Goal: Task Accomplishment & Management: Manage account settings

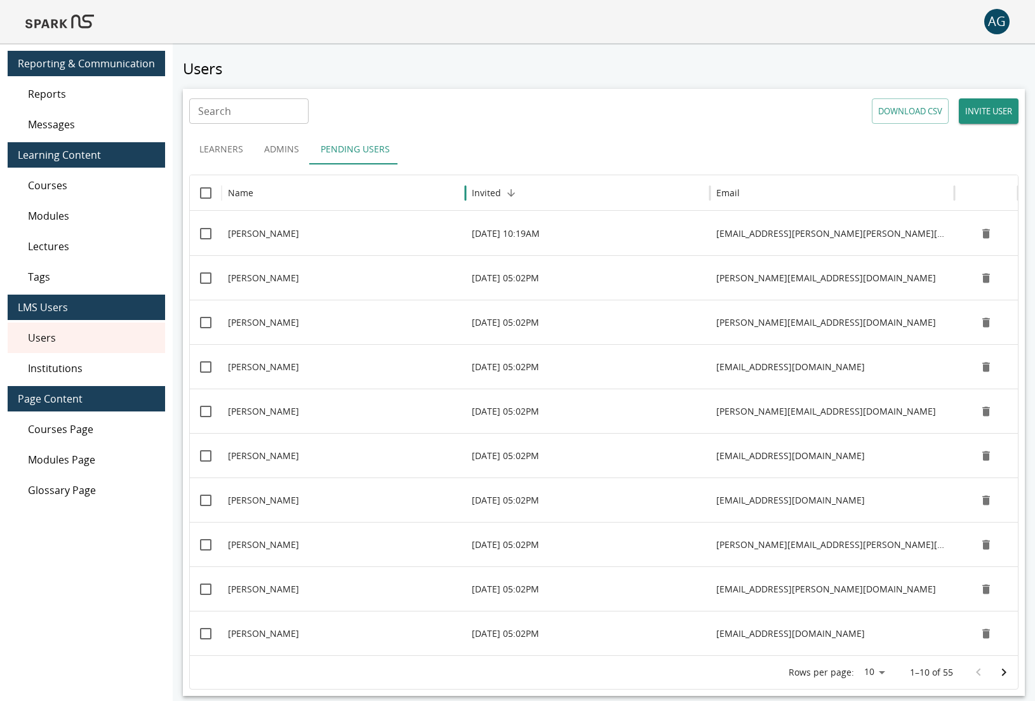
click at [990, 106] on button "INVITE USER" at bounding box center [989, 110] width 60 height 25
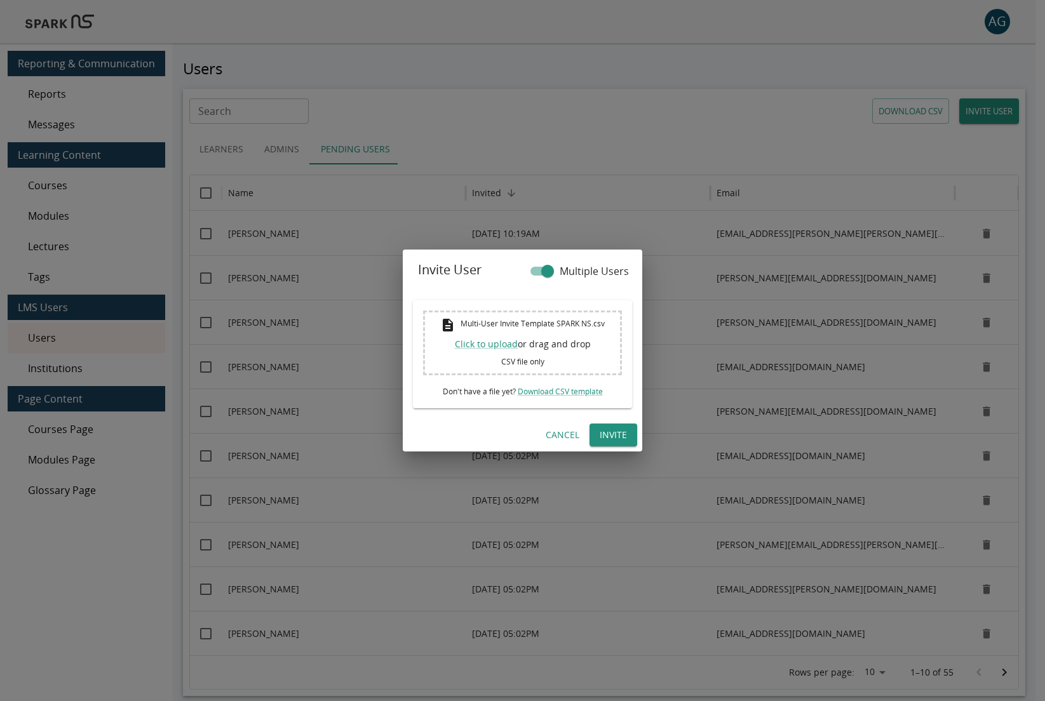
click at [559, 433] on button "Cancel" at bounding box center [563, 436] width 44 height 24
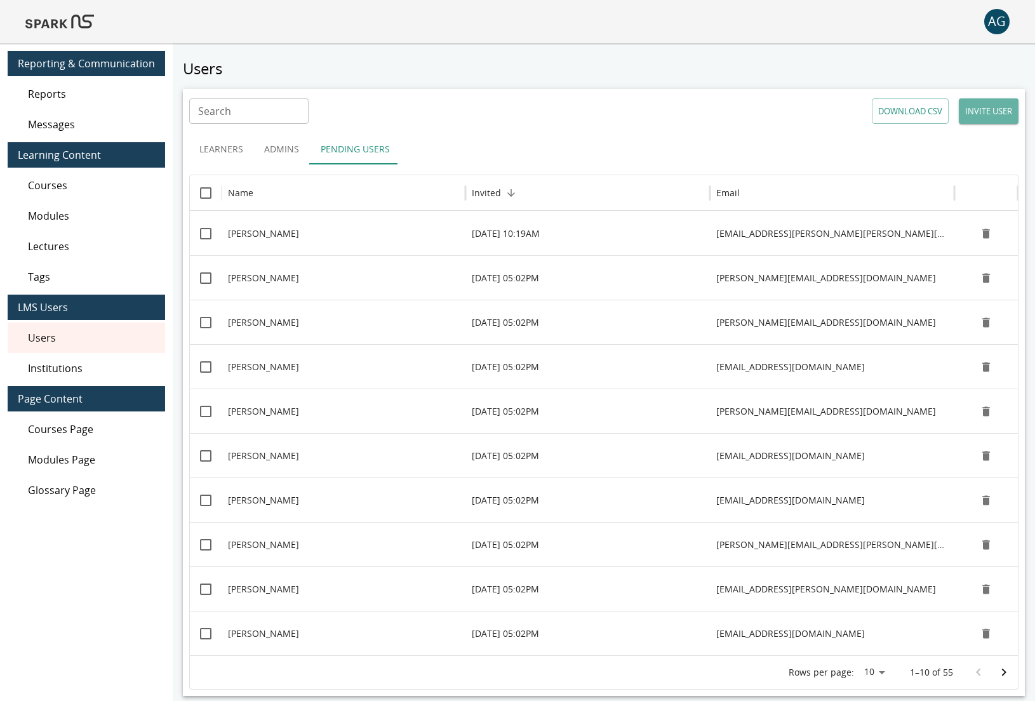
click at [1001, 115] on button "INVITE USER" at bounding box center [989, 110] width 60 height 25
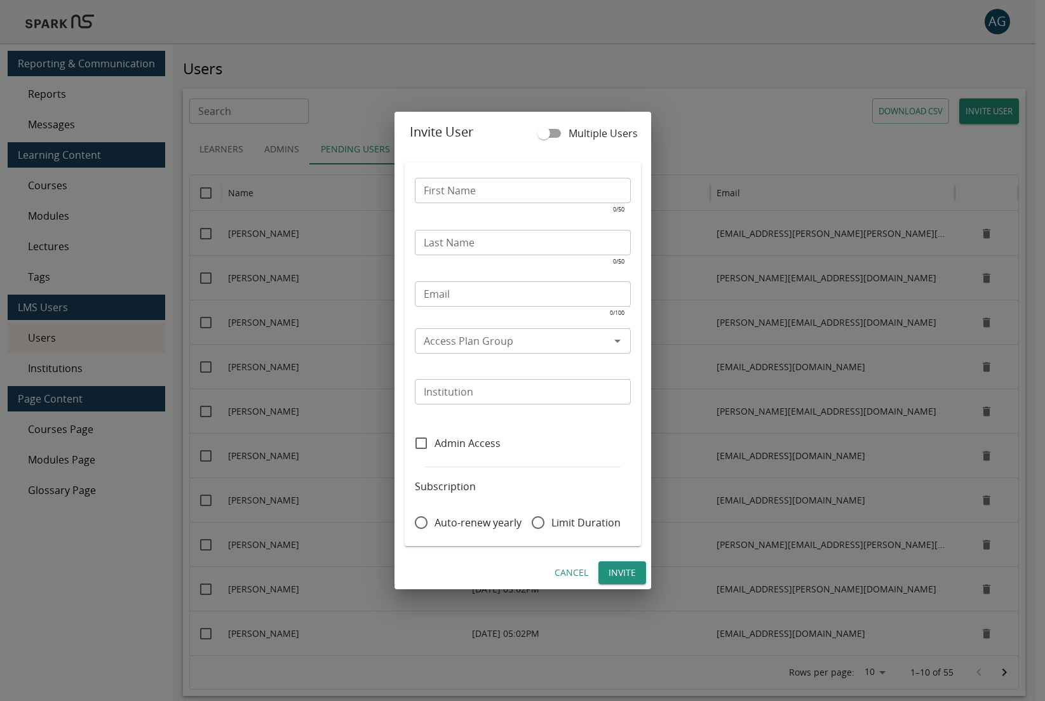
click at [610, 131] on span "Multiple Users" at bounding box center [602, 133] width 69 height 15
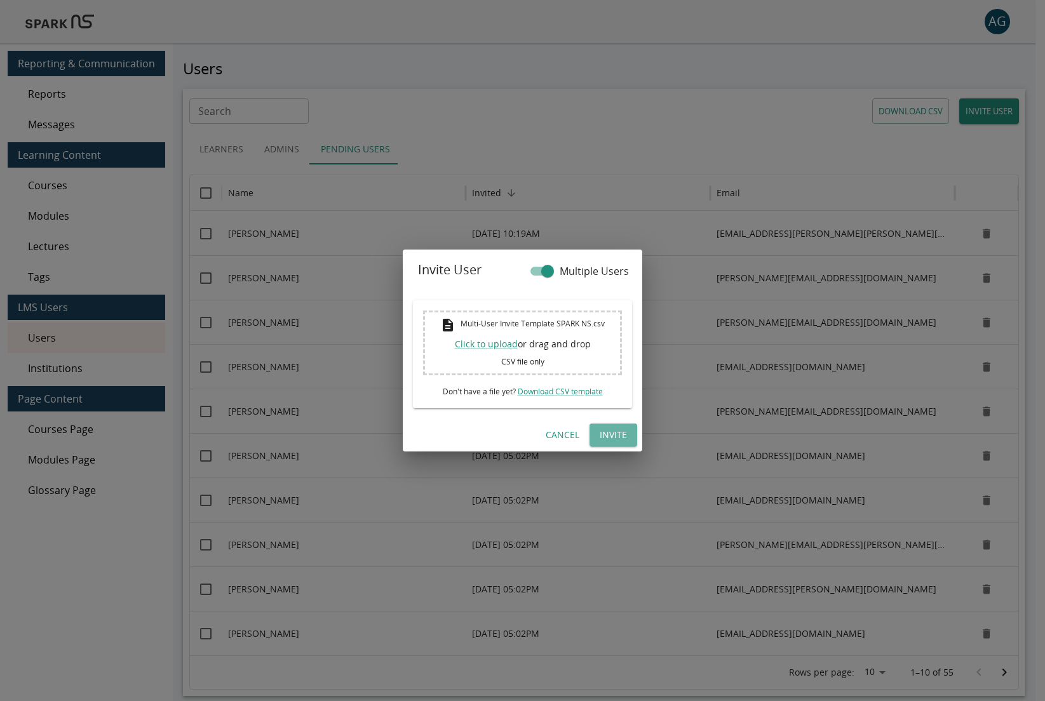
click at [605, 426] on button "Invite" at bounding box center [613, 436] width 48 height 24
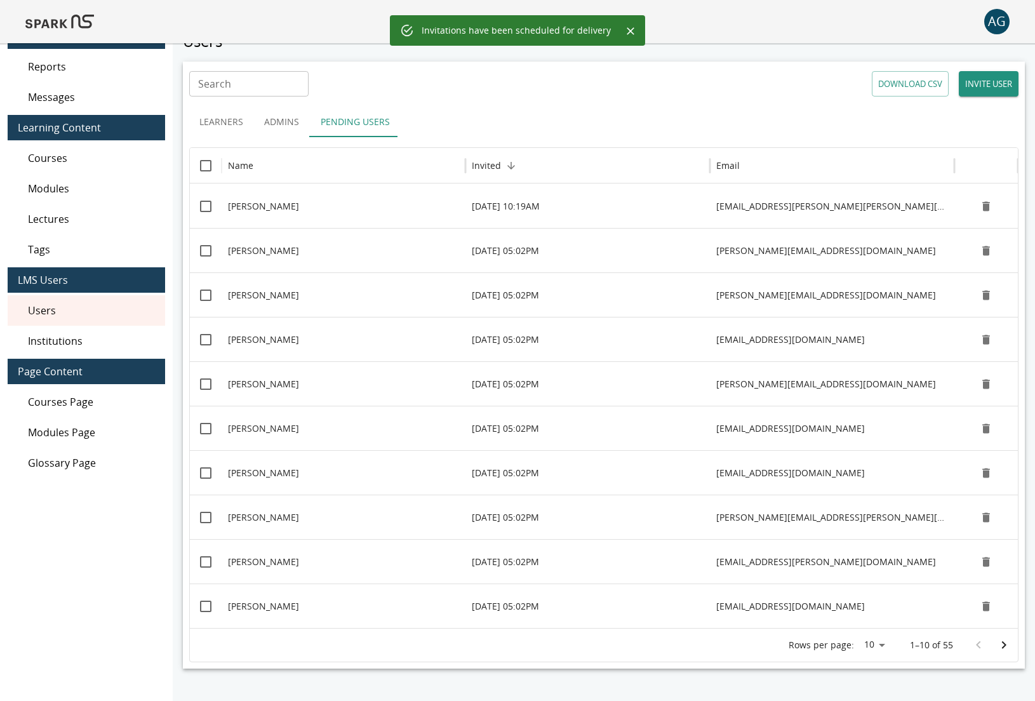
scroll to position [58, 0]
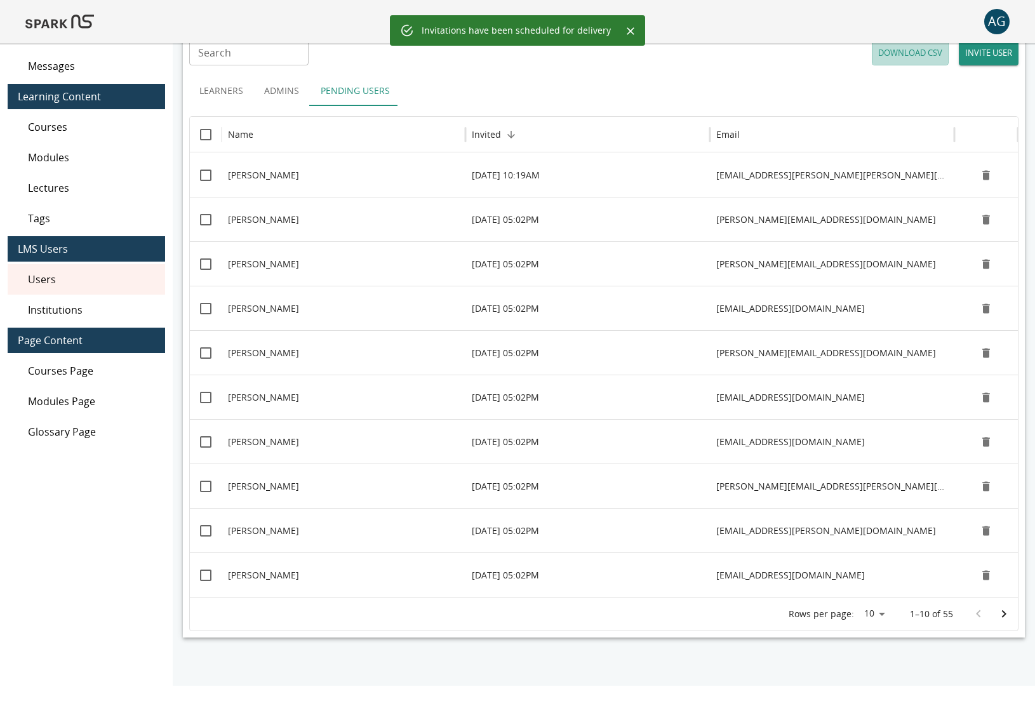
click at [895, 57] on button "DOWNLOAD CSV" at bounding box center [910, 52] width 77 height 25
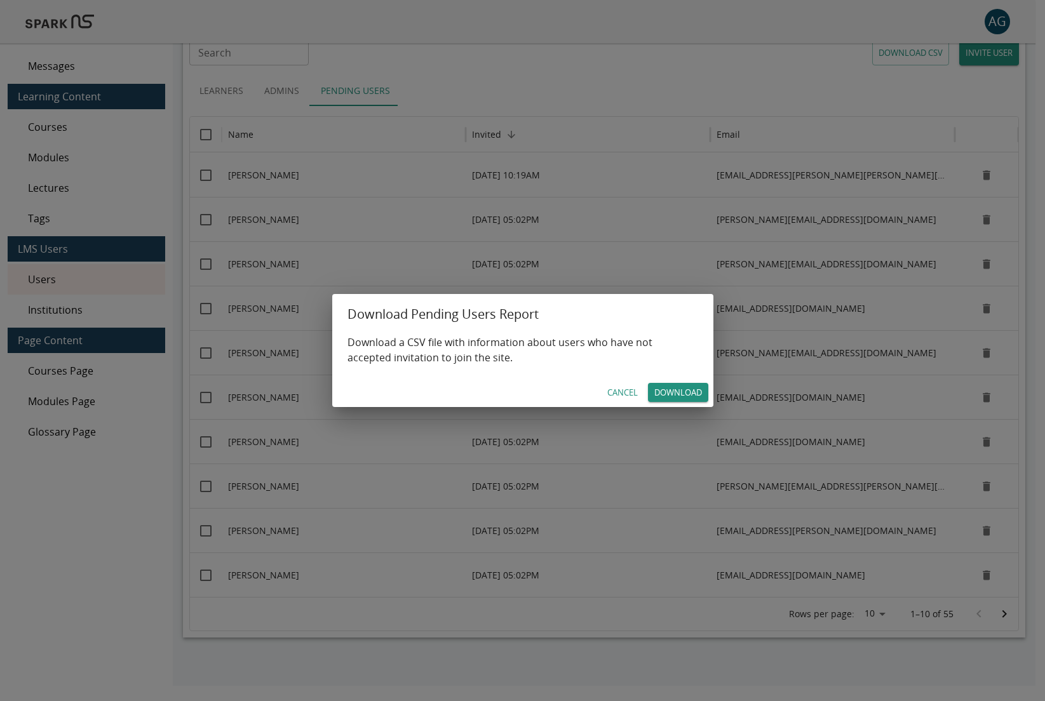
click at [685, 395] on link "Download" at bounding box center [678, 393] width 60 height 20
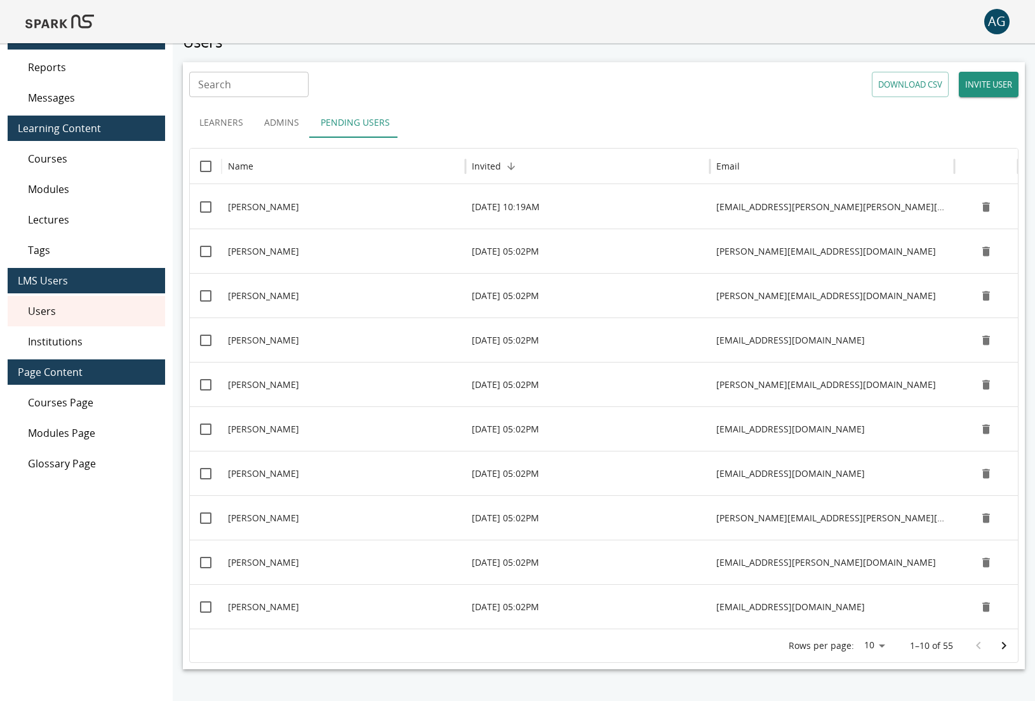
scroll to position [0, 0]
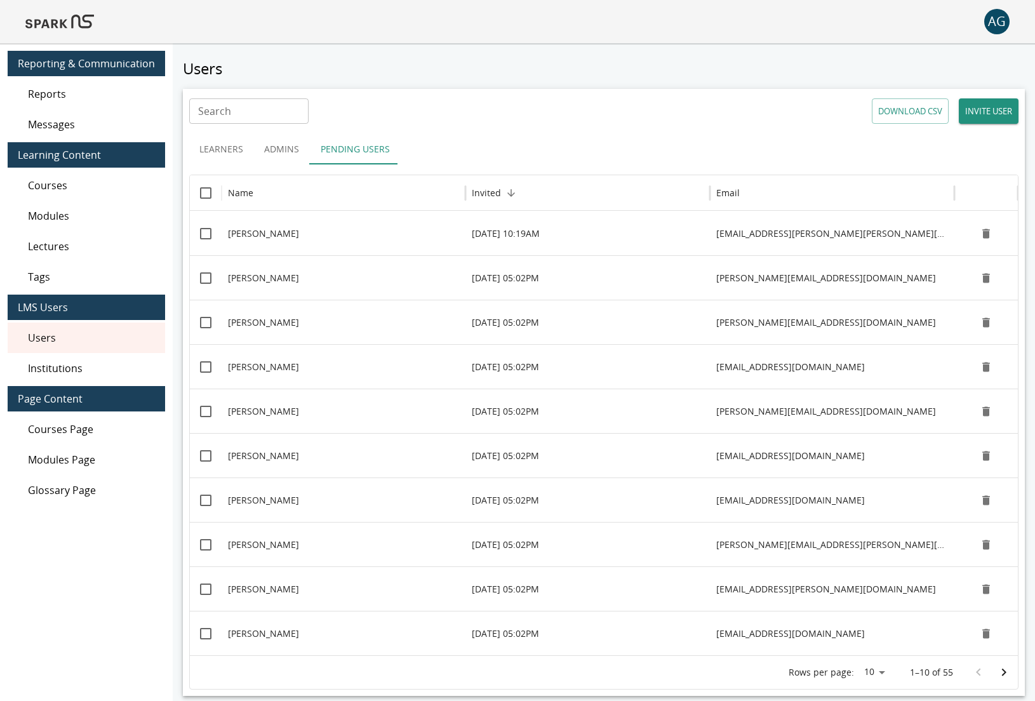
click at [114, 340] on span "Users" at bounding box center [91, 337] width 127 height 15
click at [95, 336] on span "Users" at bounding box center [91, 337] width 127 height 15
click at [358, 145] on button "Pending Users" at bounding box center [356, 149] width 90 height 30
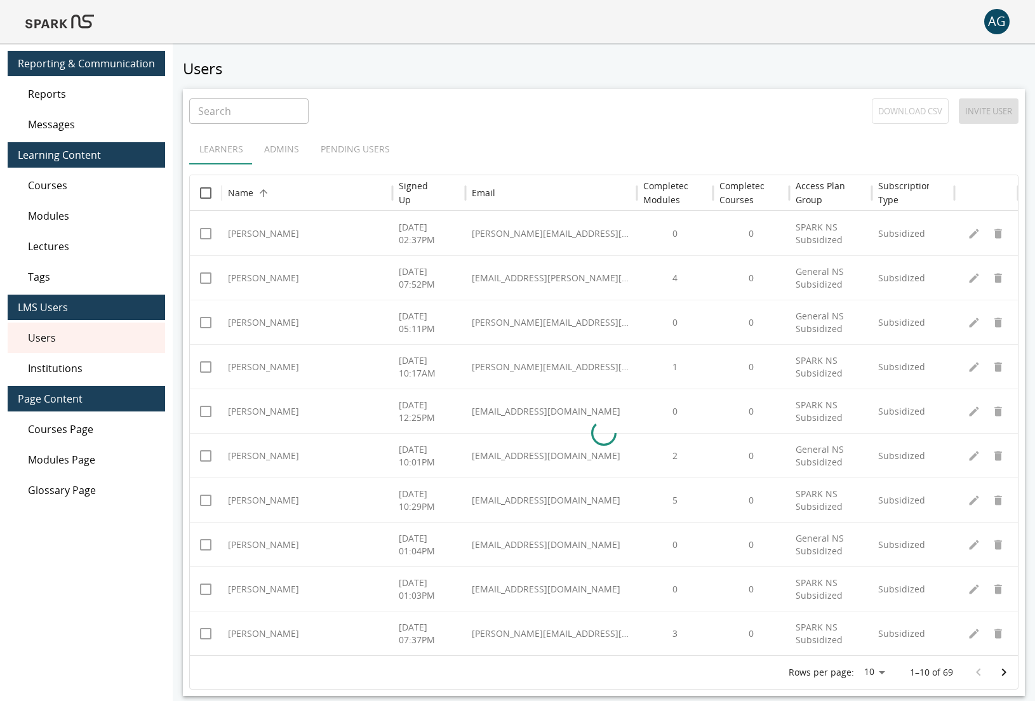
click at [354, 146] on div "Learners Admins Pending Users" at bounding box center [604, 149] width 830 height 30
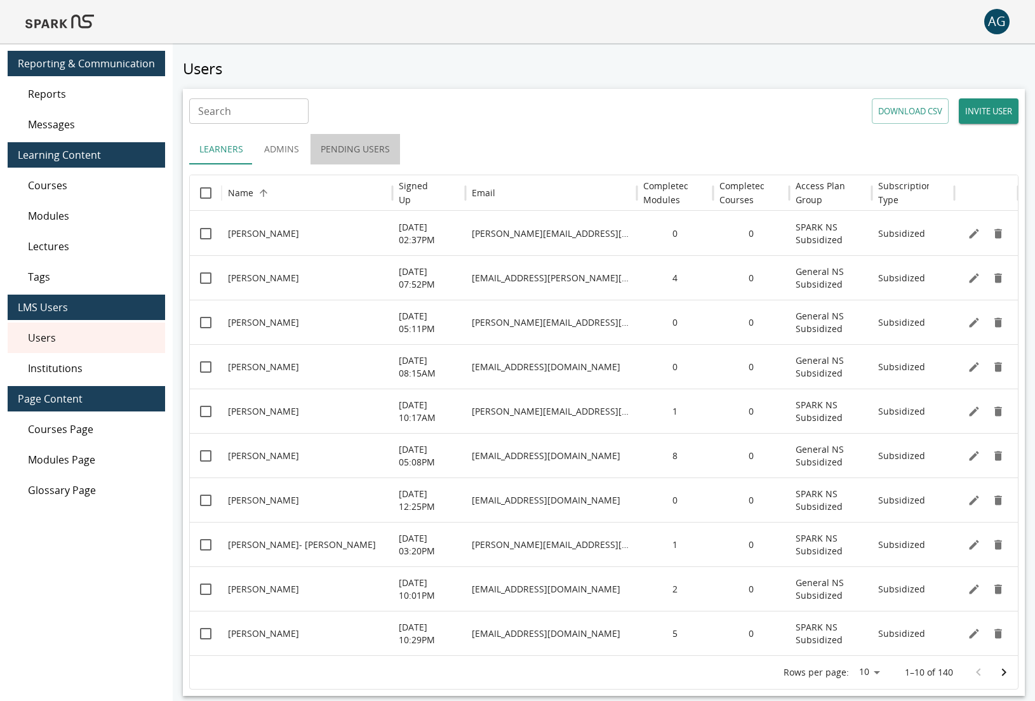
click at [366, 148] on button "Pending Users" at bounding box center [356, 149] width 90 height 30
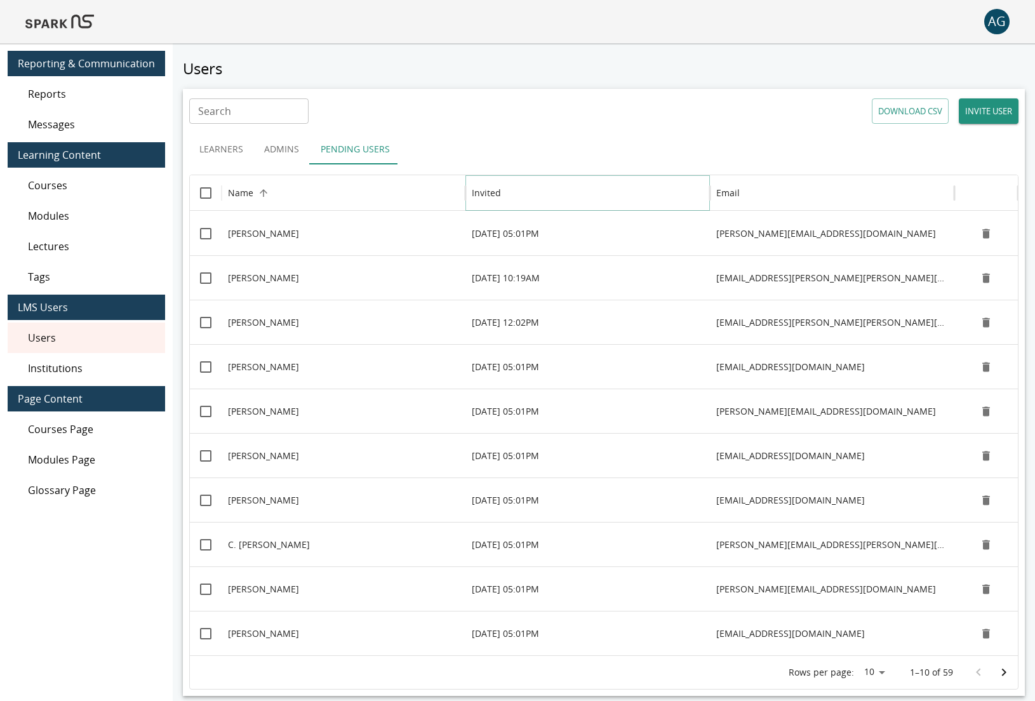
click at [506, 196] on icon "Sort" at bounding box center [511, 192] width 11 height 11
click at [213, 145] on button "Learners" at bounding box center [221, 149] width 64 height 30
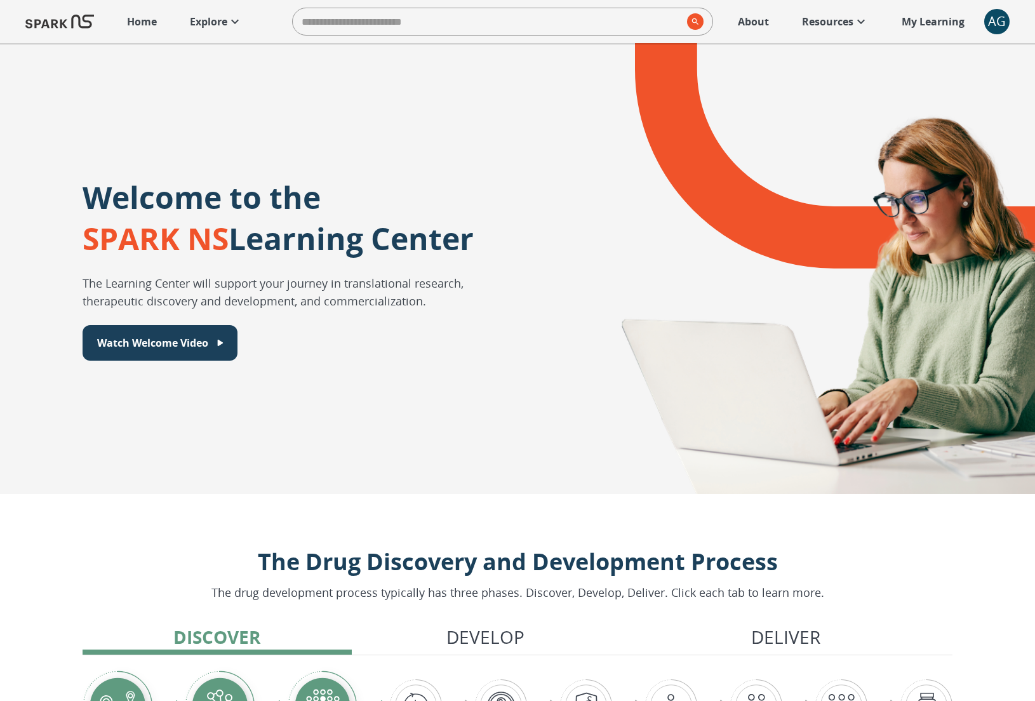
click at [201, 27] on p "Explore" at bounding box center [208, 21] width 37 height 15
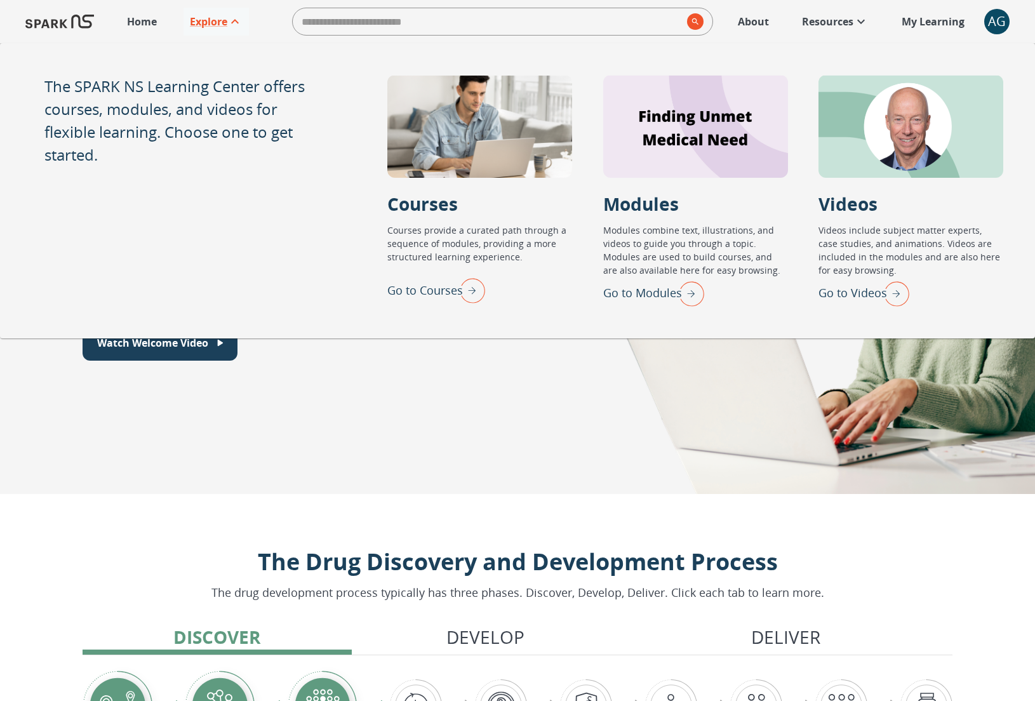
click at [751, 22] on p "About" at bounding box center [753, 21] width 31 height 15
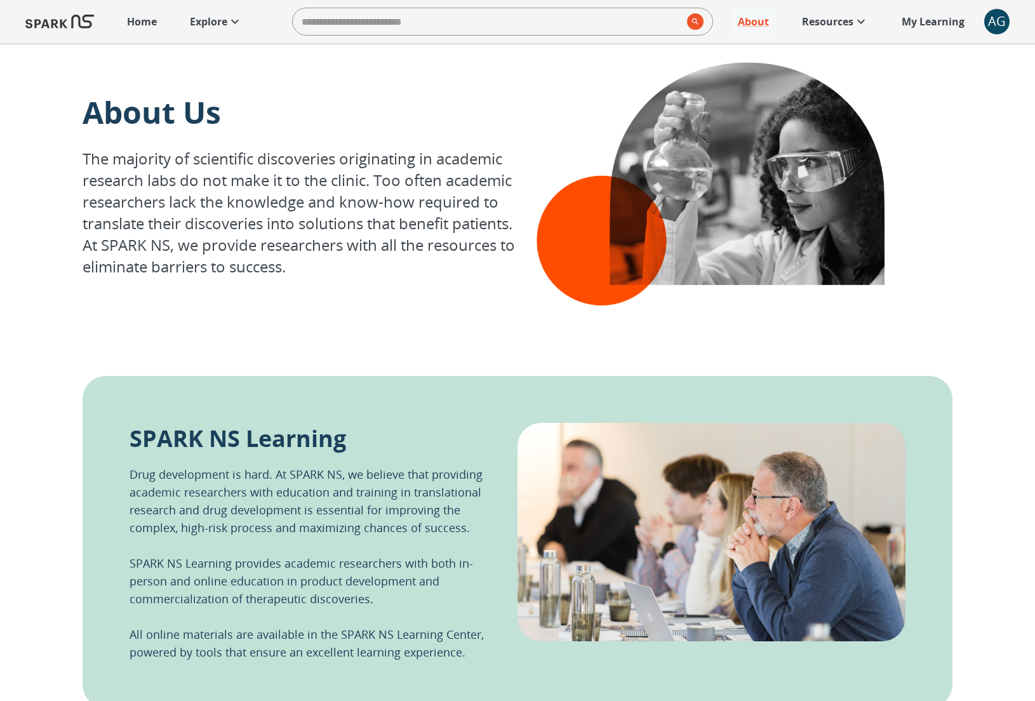
click at [838, 25] on p "Resources" at bounding box center [827, 21] width 51 height 15
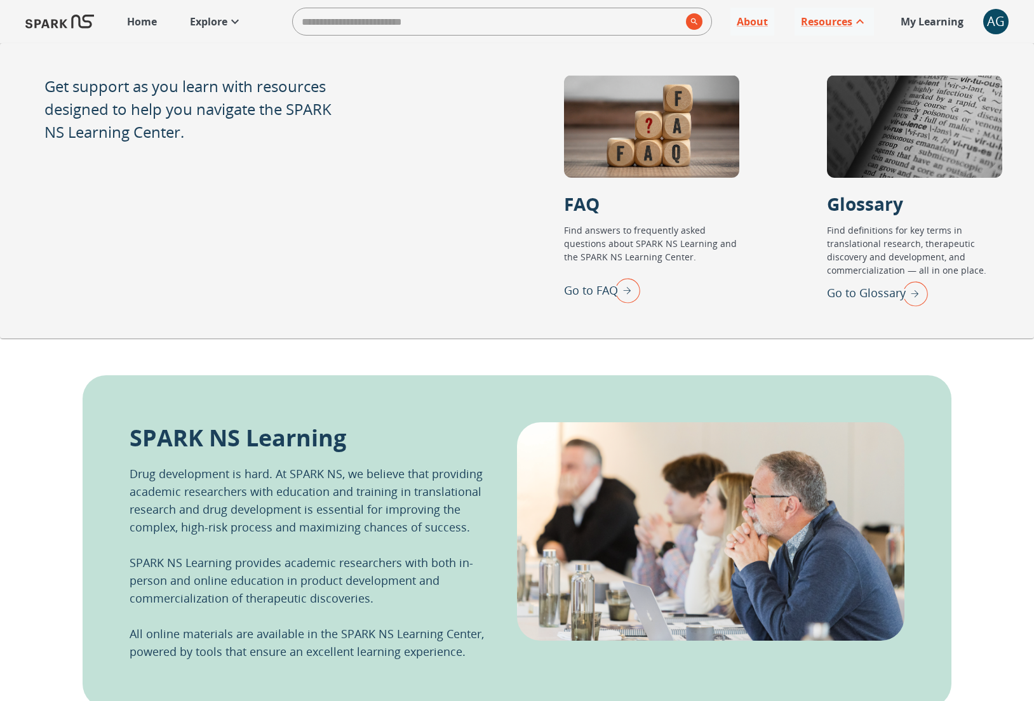
click at [986, 26] on div "AG" at bounding box center [995, 21] width 25 height 25
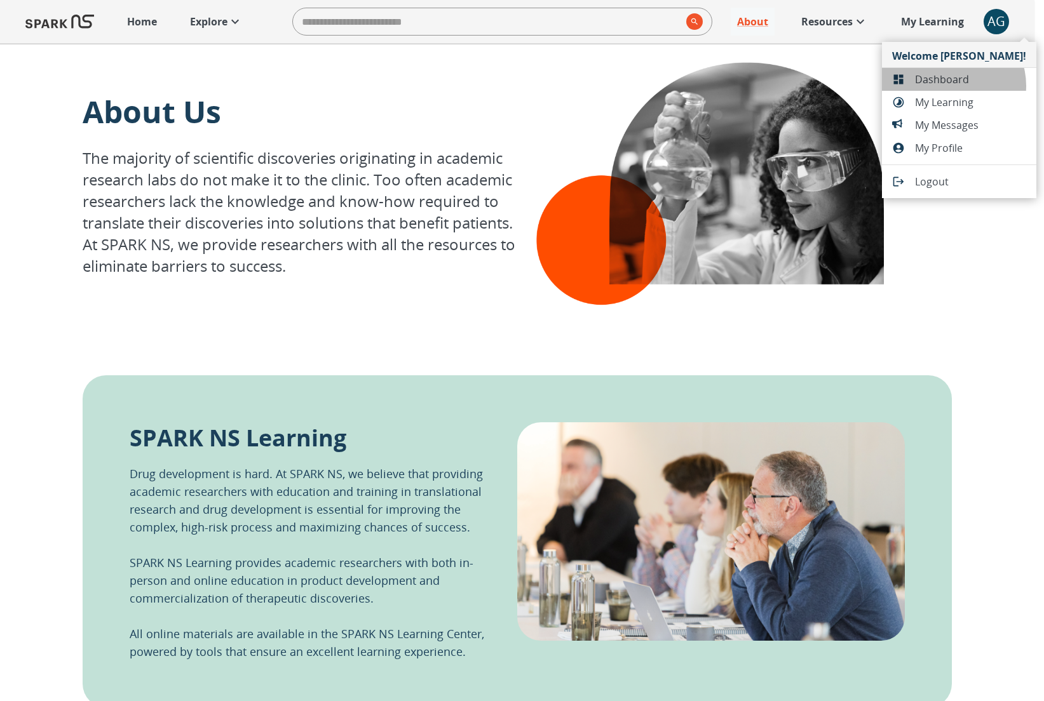
click at [951, 84] on span "Dashboard" at bounding box center [970, 79] width 111 height 15
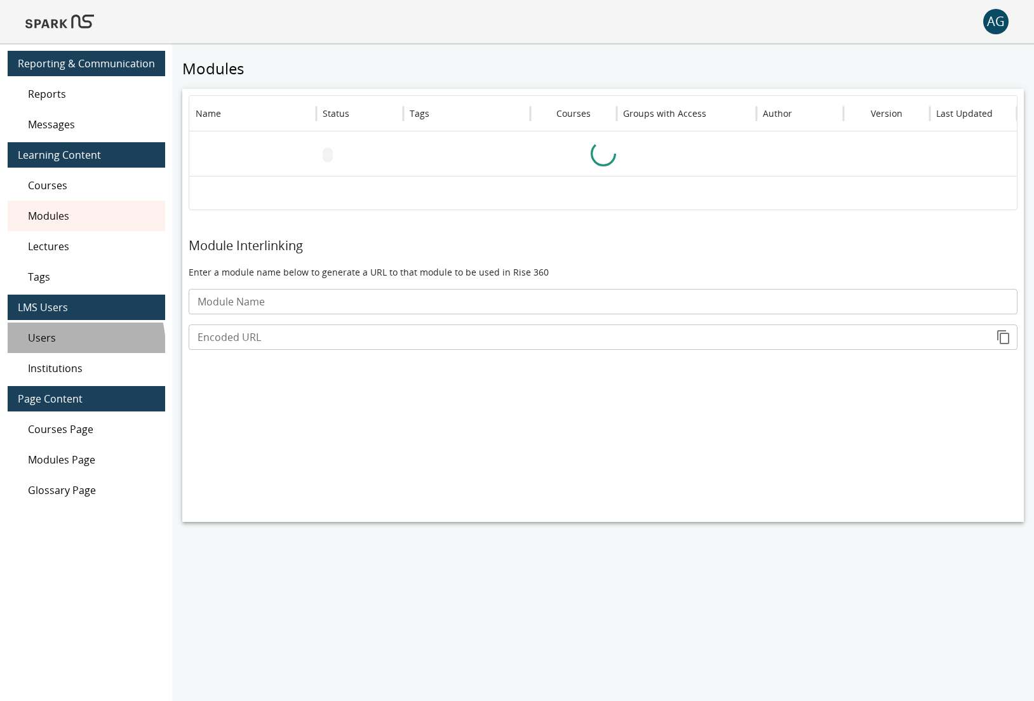
click at [45, 349] on div "Users" at bounding box center [87, 338] width 158 height 30
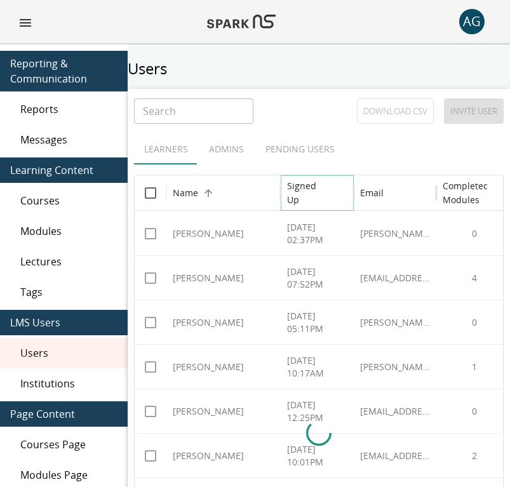
click at [333, 189] on icon "Sort" at bounding box center [338, 192] width 11 height 11
click at [333, 190] on icon "Sort" at bounding box center [338, 192] width 11 height 11
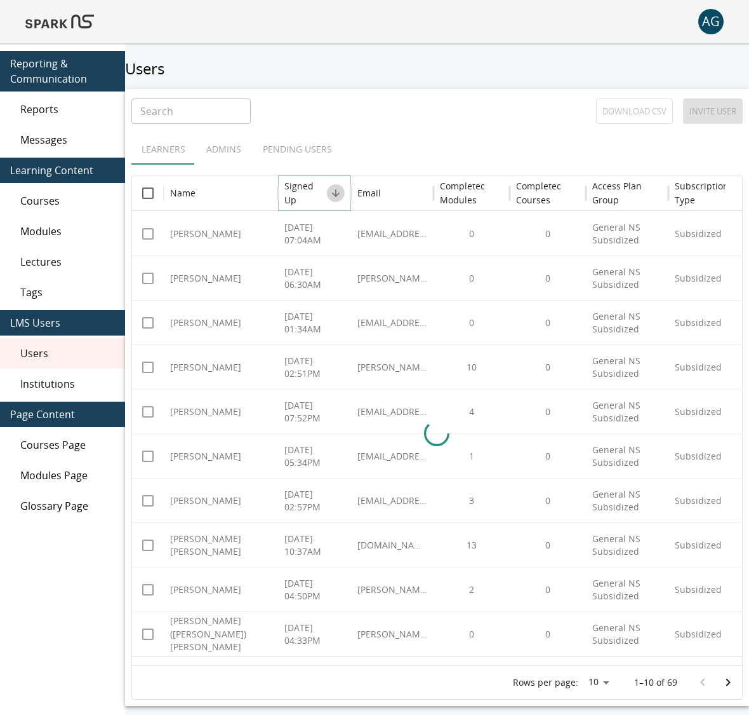
click at [334, 194] on icon "Sort" at bounding box center [336, 193] width 8 height 8
click at [334, 194] on icon "Sort" at bounding box center [335, 192] width 11 height 11
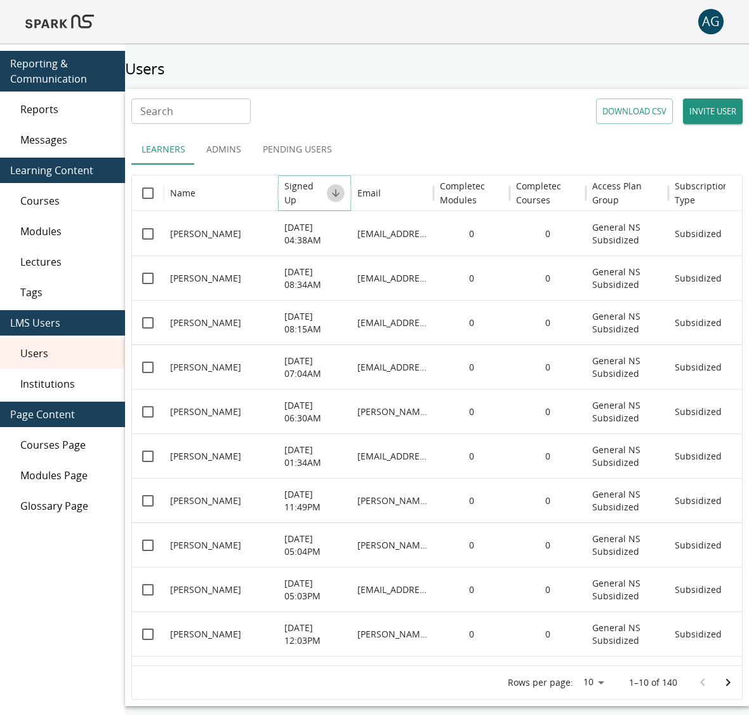
click at [335, 193] on icon "Sort" at bounding box center [335, 192] width 11 height 11
click at [54, 14] on img at bounding box center [59, 21] width 69 height 30
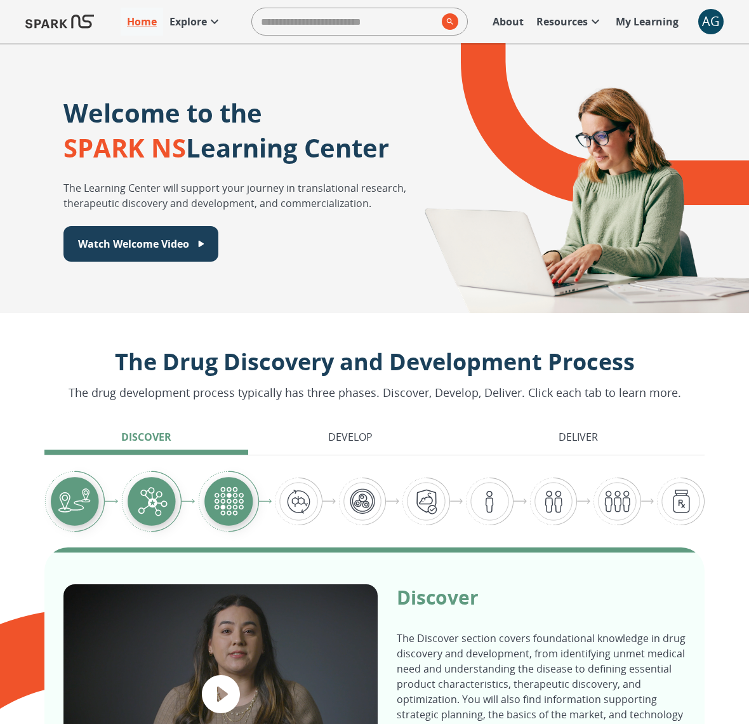
click at [198, 20] on p "Explore" at bounding box center [188, 21] width 37 height 15
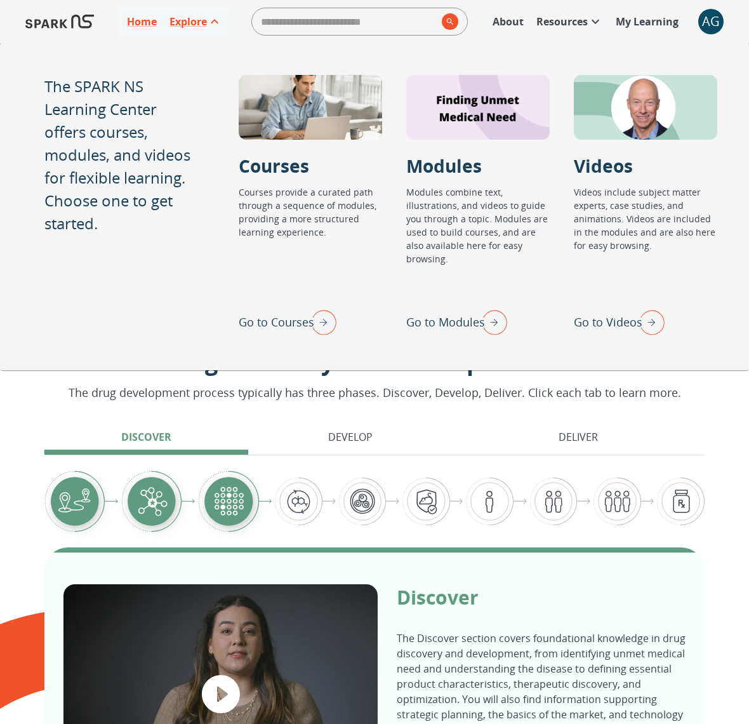
click at [500, 326] on img "Go to Modules" at bounding box center [492, 322] width 32 height 33
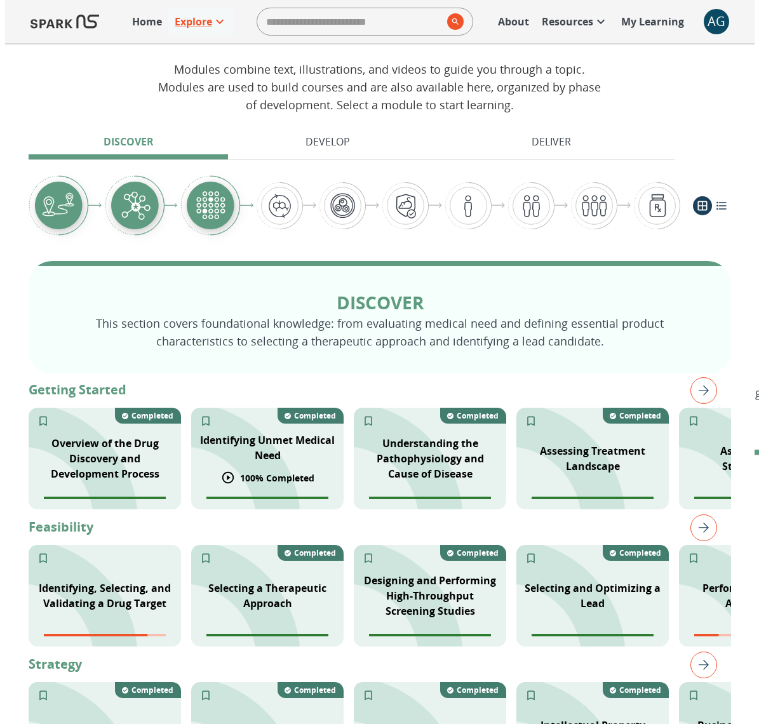
scroll to position [73, 0]
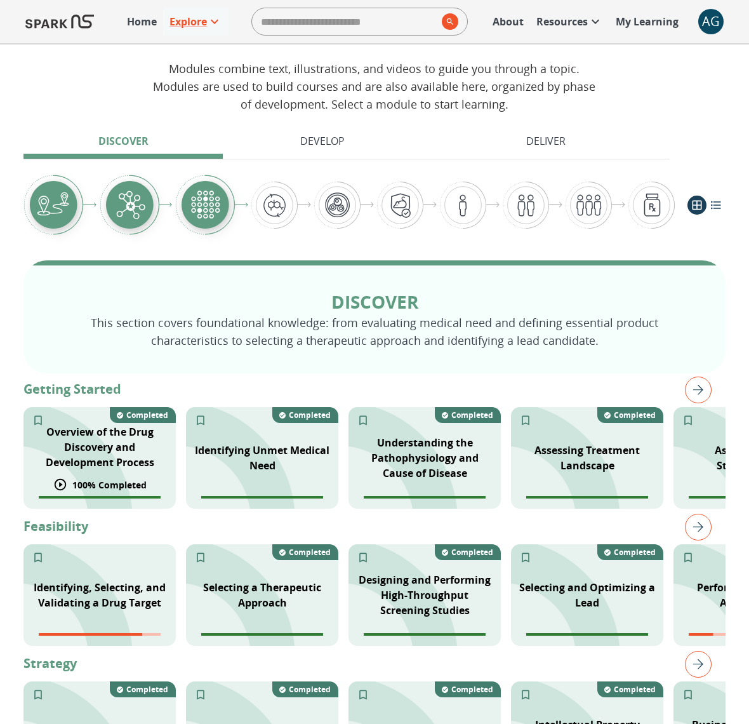
click at [116, 454] on p "Overview of the Drug Discovery and Development Process" at bounding box center [99, 447] width 137 height 46
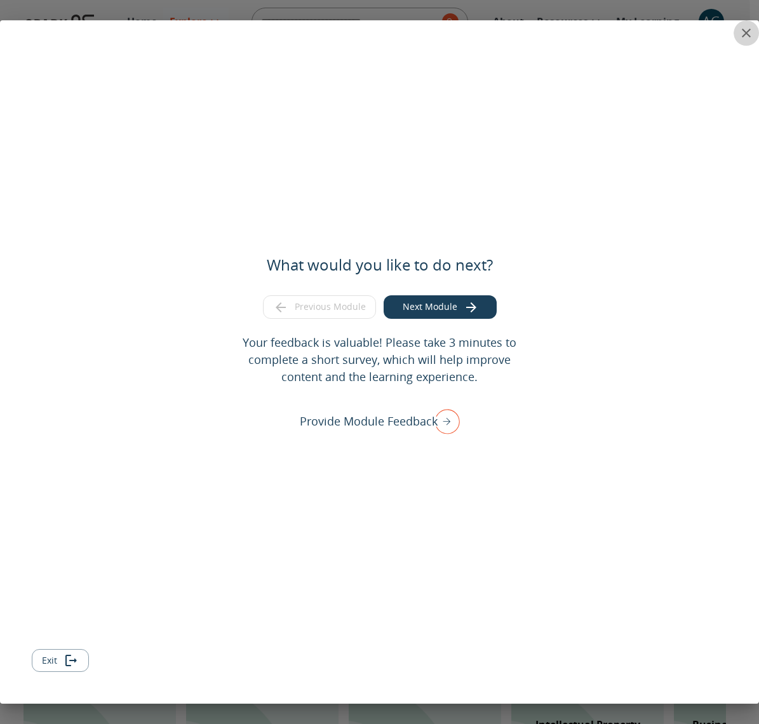
click at [742, 36] on icon "close" at bounding box center [746, 33] width 9 height 9
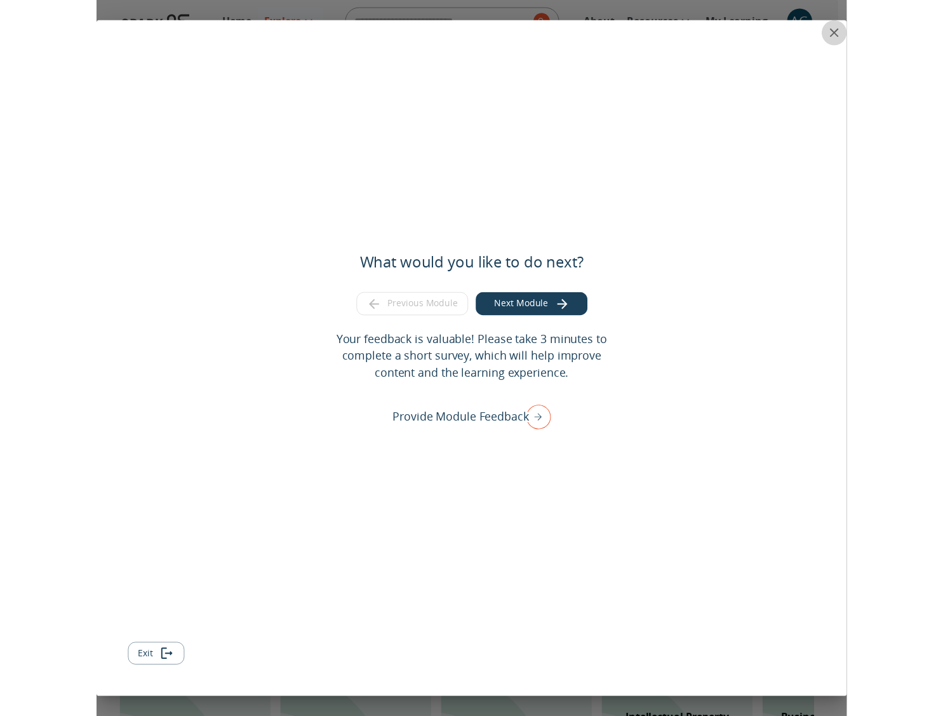
scroll to position [0, 0]
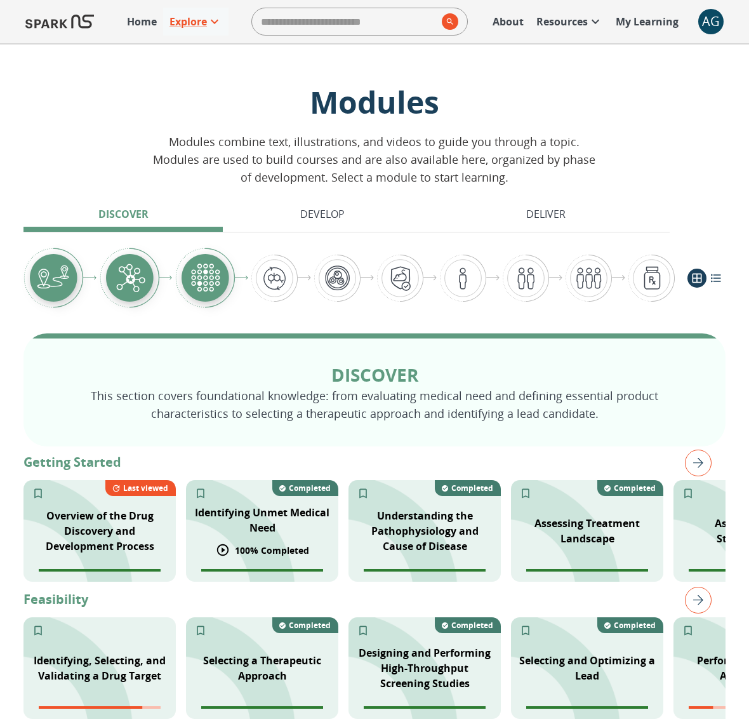
click at [246, 494] on div "Identifying Unmet Medical Need 100 % Completed Completed" at bounding box center [262, 531] width 152 height 102
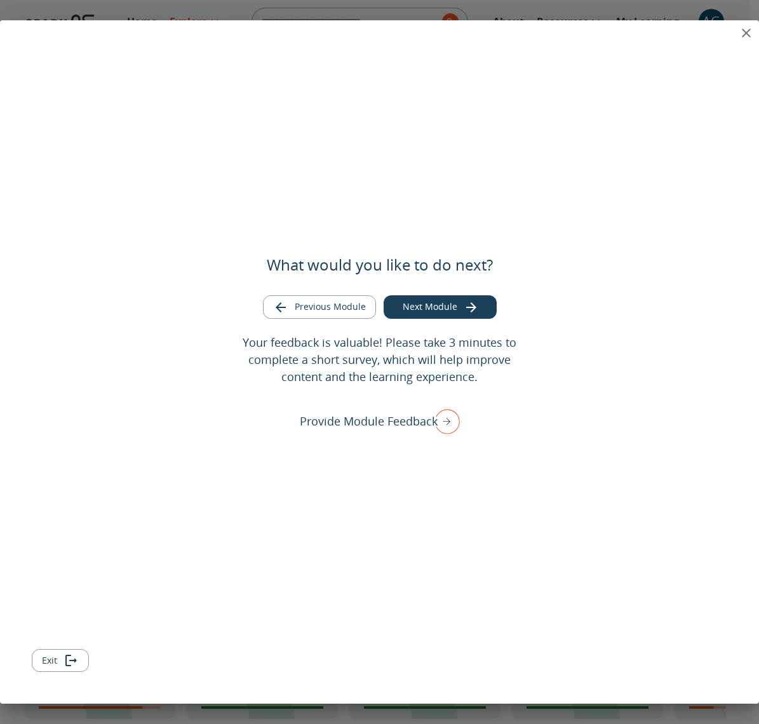
click at [742, 32] on icon "close" at bounding box center [746, 32] width 15 height 15
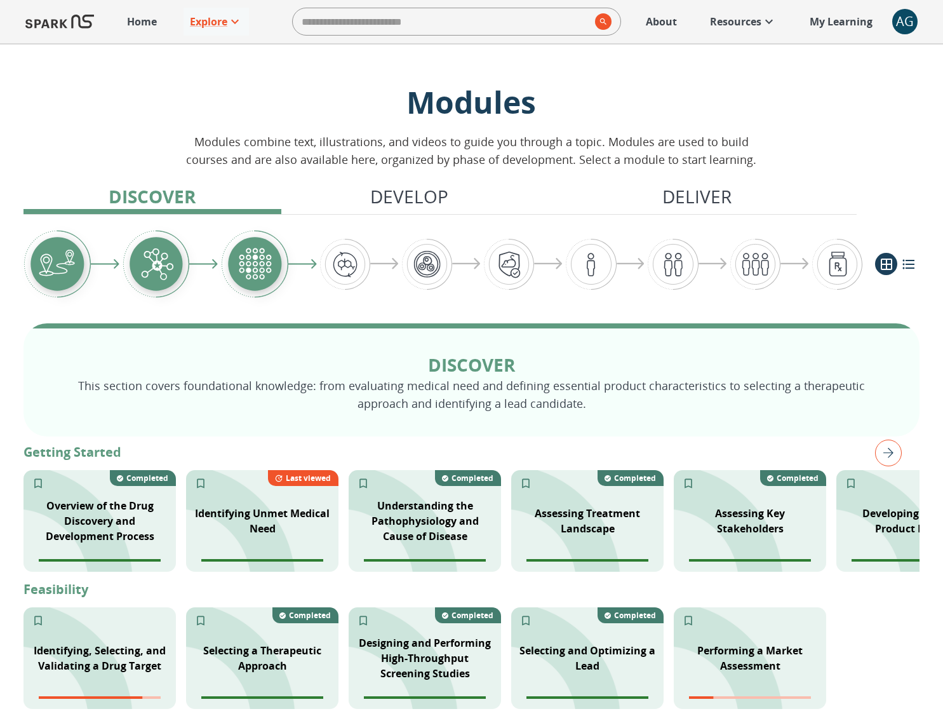
click at [891, 461] on img "right" at bounding box center [888, 453] width 27 height 27
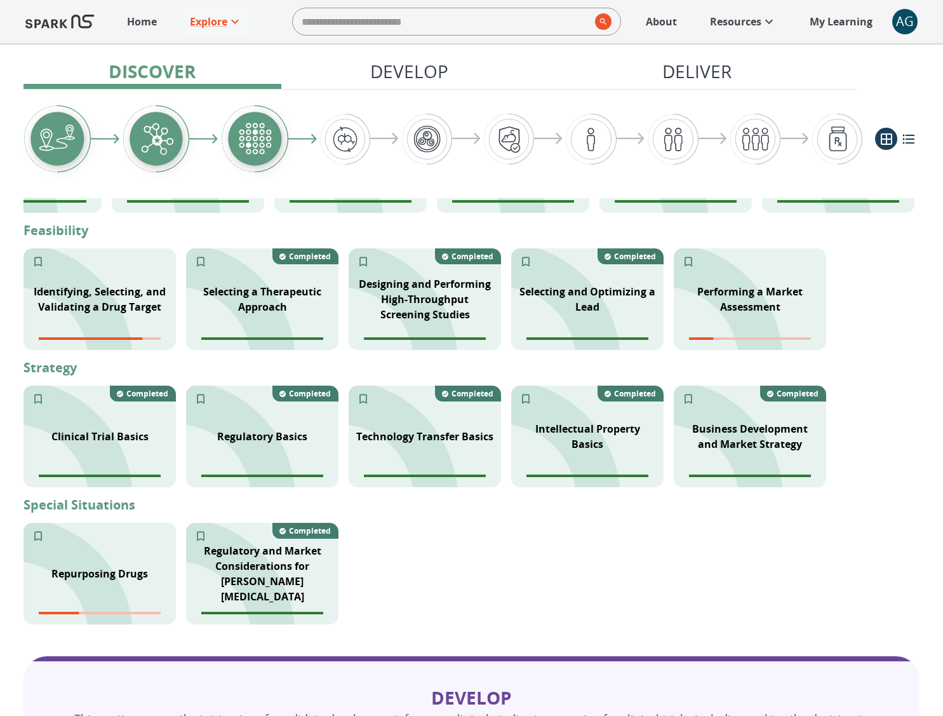
scroll to position [363, 0]
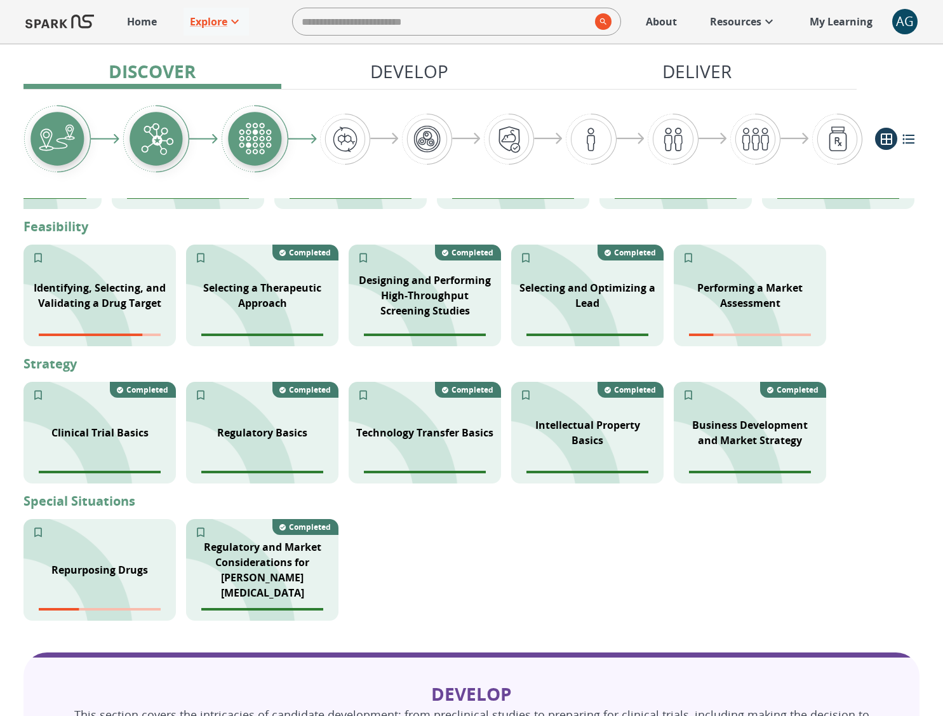
click at [917, 32] on span "AG 0" at bounding box center [904, 21] width 25 height 25
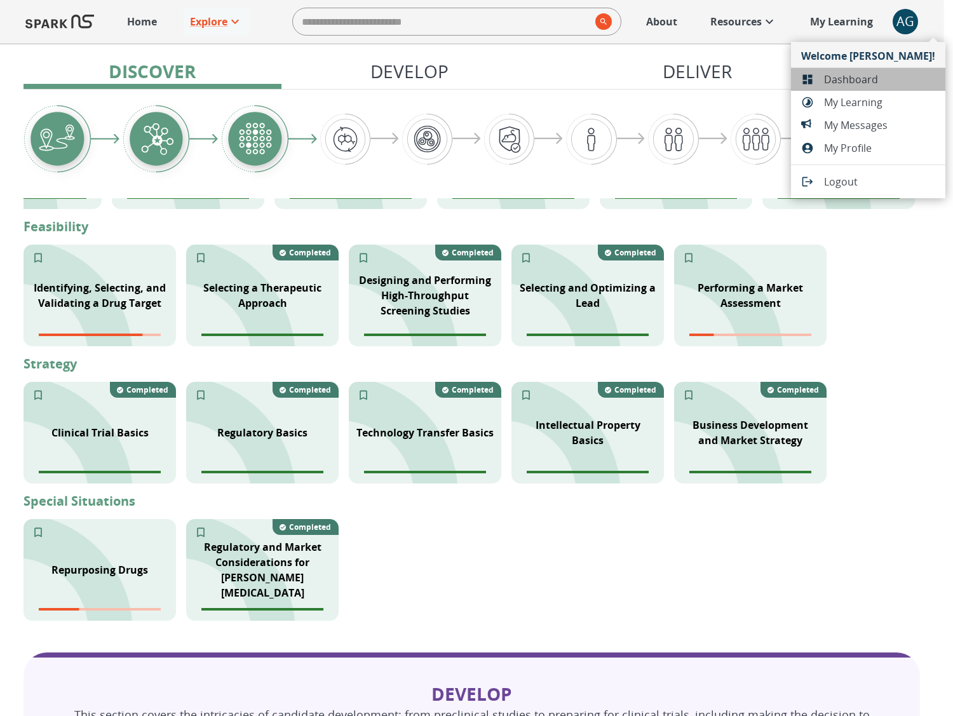
click at [901, 74] on span "Dashboard" at bounding box center [879, 79] width 111 height 15
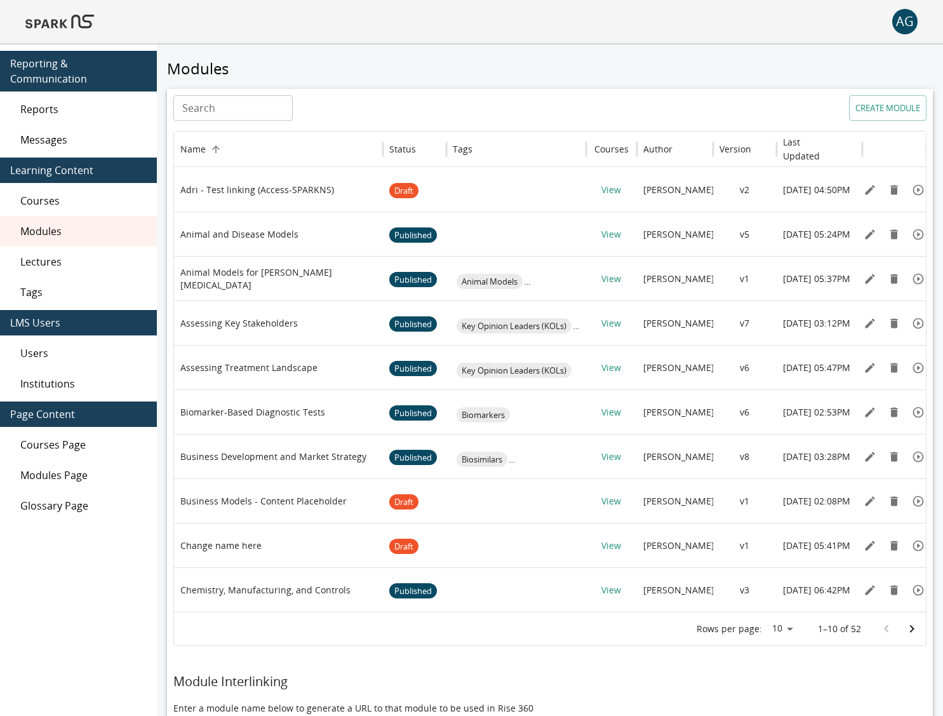
click at [60, 350] on div "Users" at bounding box center [78, 353] width 157 height 30
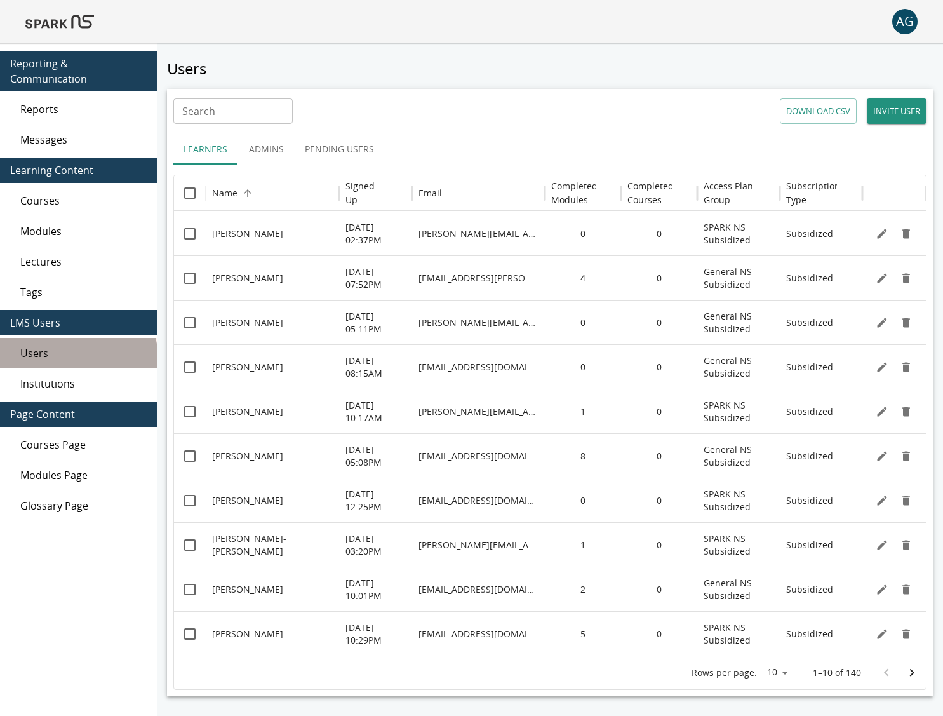
click at [71, 346] on span "Users" at bounding box center [83, 353] width 126 height 15
click at [371, 199] on h6 "Signed Up" at bounding box center [366, 193] width 41 height 28
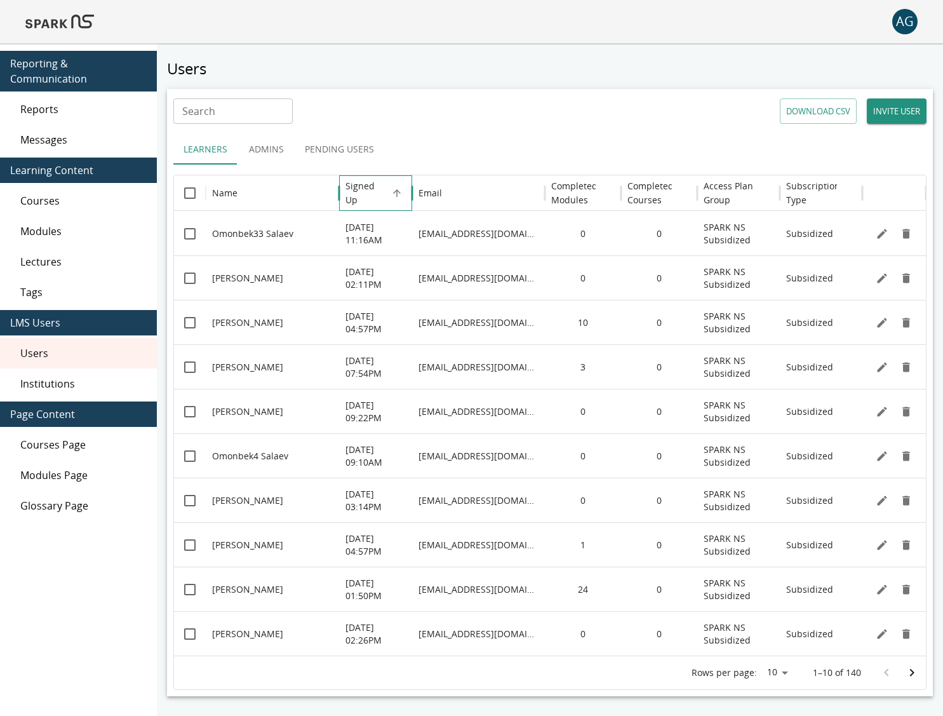
click at [371, 199] on h6 "Signed Up" at bounding box center [366, 193] width 41 height 28
click at [372, 199] on h6 "Signed Up" at bounding box center [366, 193] width 41 height 28
